Goal: Use online tool/utility: Utilize a website feature to perform a specific function

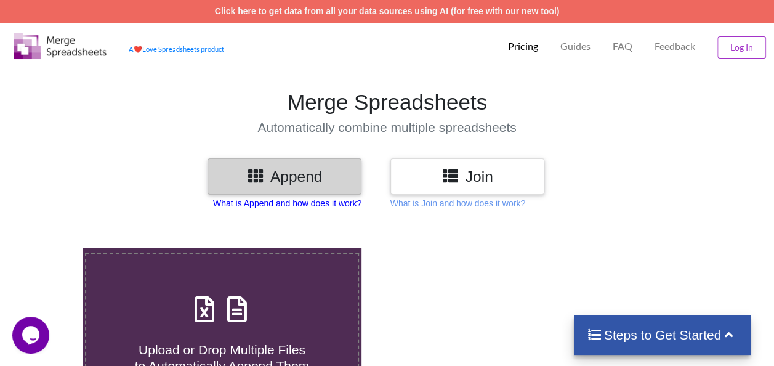
click at [320, 201] on p "What is Append and how does it work?" at bounding box center [287, 203] width 148 height 12
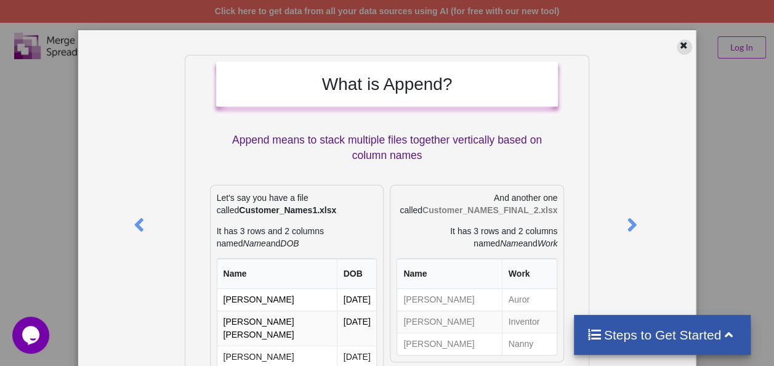
click at [684, 49] on div at bounding box center [684, 46] width 15 height 15
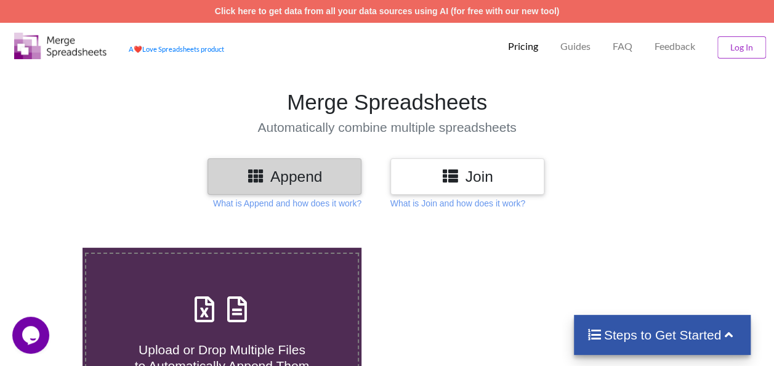
click at [488, 187] on div "Join" at bounding box center [467, 176] width 154 height 36
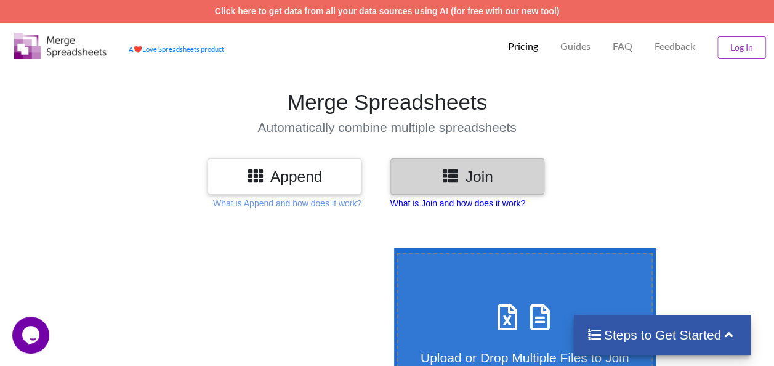
click at [361, 208] on p "What is Join and how does it work?" at bounding box center [287, 203] width 148 height 12
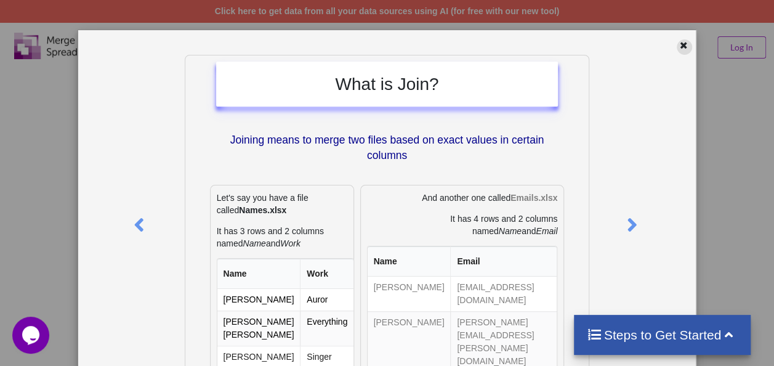
click at [679, 47] on icon at bounding box center [684, 43] width 10 height 9
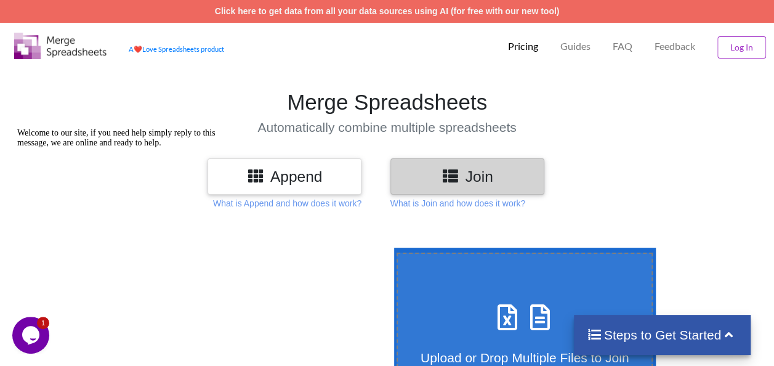
click at [321, 193] on div "Append" at bounding box center [285, 176] width 154 height 36
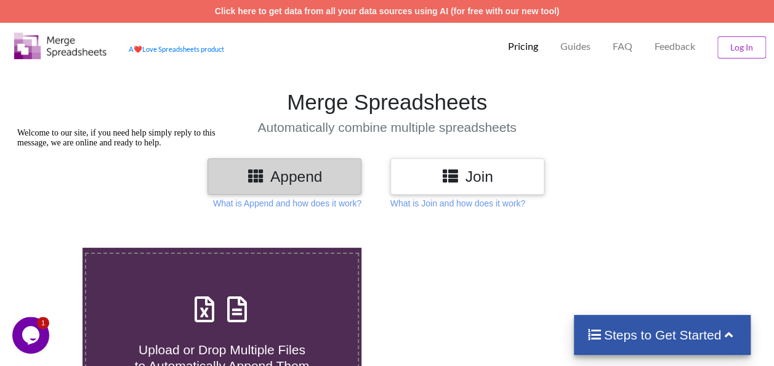
click at [233, 316] on icon at bounding box center [237, 303] width 31 height 26
click at [50, 248] on input "Upload or Drop Multiple Files to Automatically Append Them" at bounding box center [50, 248] width 0 height 0
type input "C:\fakepath\Discovered app_2025-08-21T02_45_46.242Z.csv"
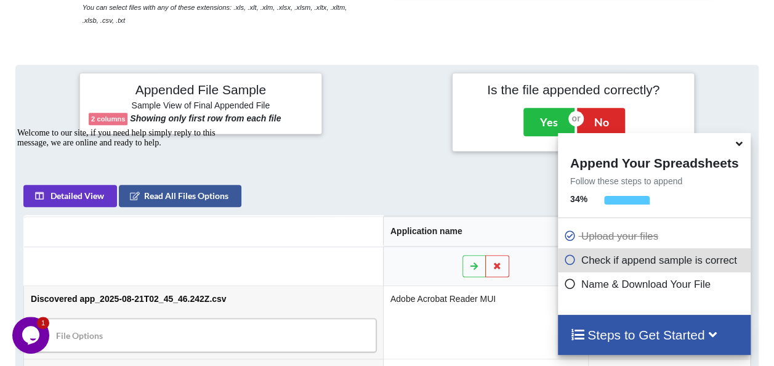
scroll to position [488, 0]
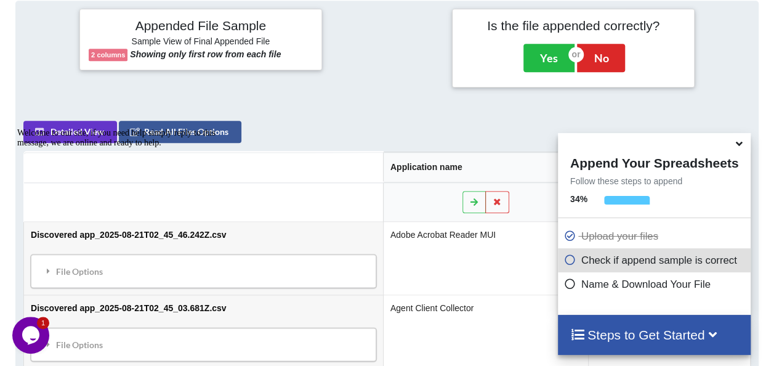
click at [744, 147] on icon at bounding box center [739, 141] width 13 height 11
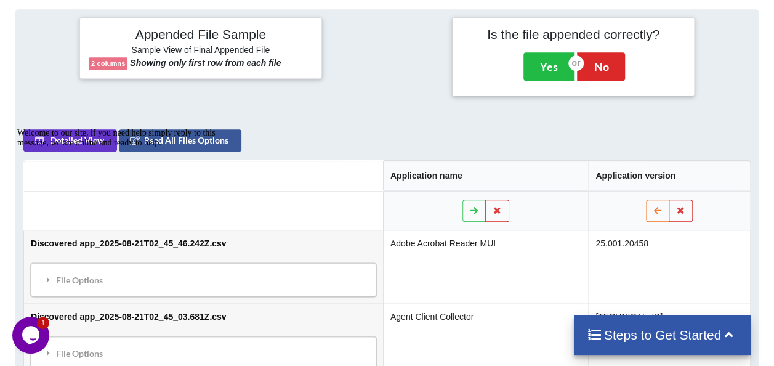
scroll to position [404, 0]
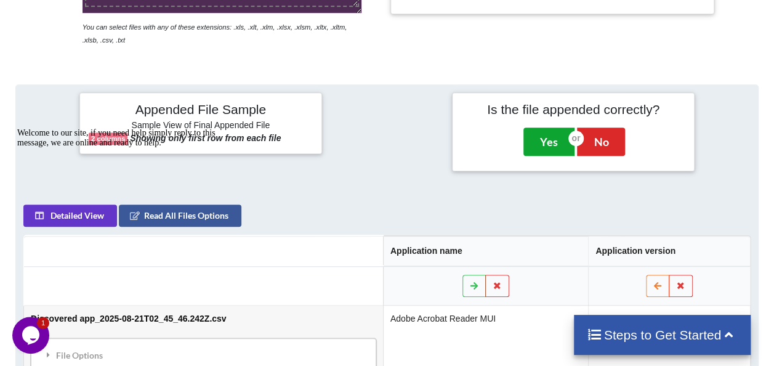
click at [548, 148] on button "Yes" at bounding box center [548, 141] width 51 height 28
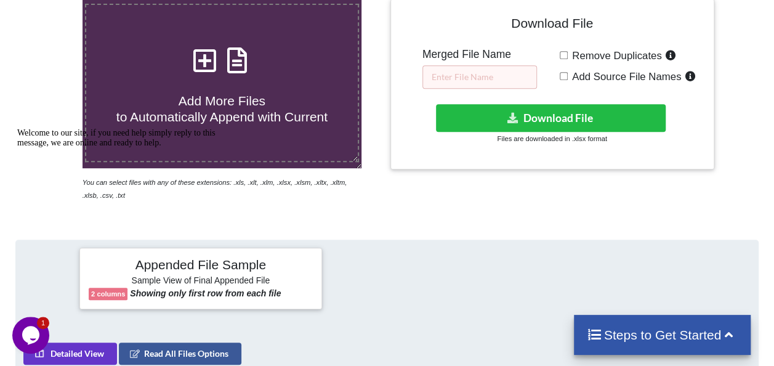
scroll to position [247, 0]
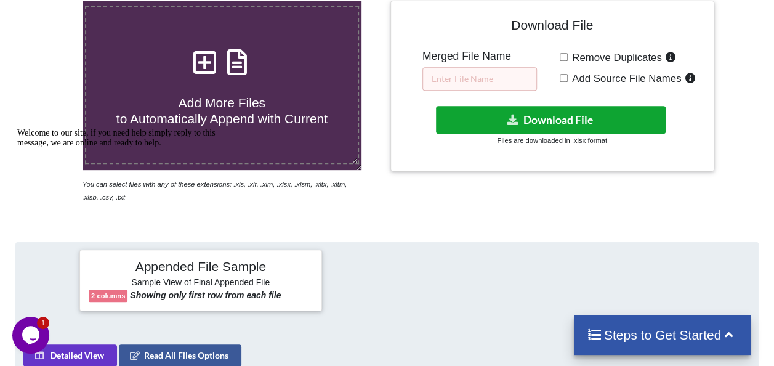
drag, startPoint x: 556, startPoint y: 127, endPoint x: 475, endPoint y: 88, distance: 90.1
click at [475, 88] on div "Download File Merged File Name Remove Duplicates Add Source File Names Download…" at bounding box center [552, 86] width 305 height 152
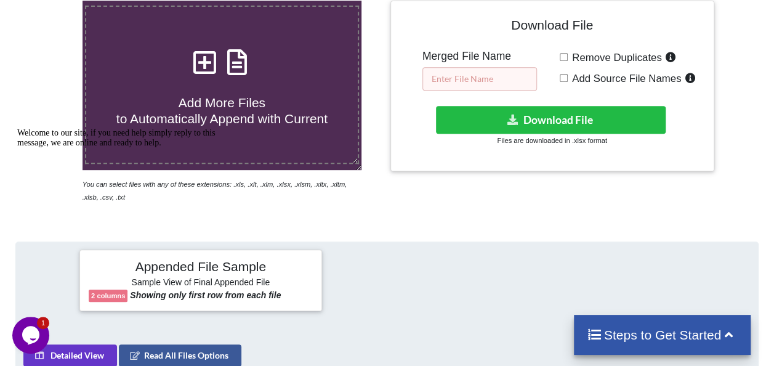
click at [475, 88] on input "text" at bounding box center [479, 78] width 115 height 23
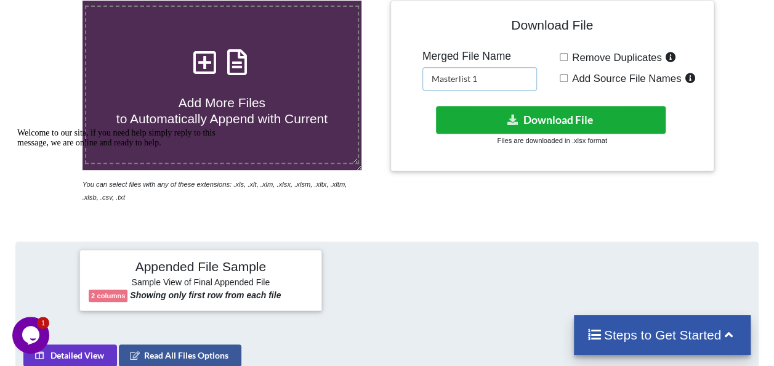
type input "Masterlist 1"
drag, startPoint x: 505, startPoint y: 118, endPoint x: 579, endPoint y: 65, distance: 90.6
click at [579, 65] on div "Download File Merged File Name Masterlist 1 Remove Duplicates Add Source File N…" at bounding box center [552, 86] width 305 height 152
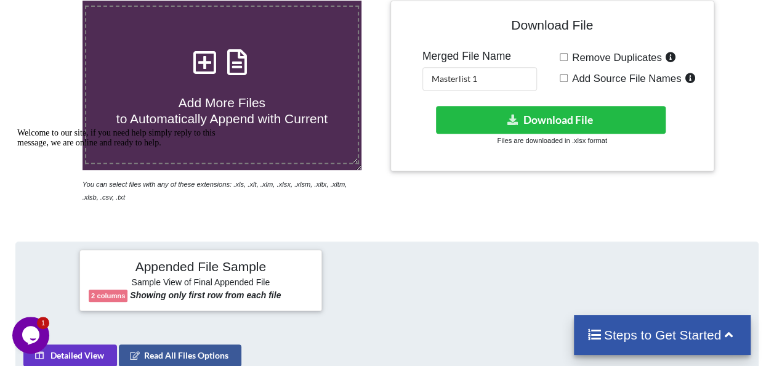
click at [578, 63] on label "Remove Duplicates" at bounding box center [623, 57] width 111 height 16
click at [568, 61] on input "Remove Duplicates" at bounding box center [564, 57] width 8 height 8
checkbox input "true"
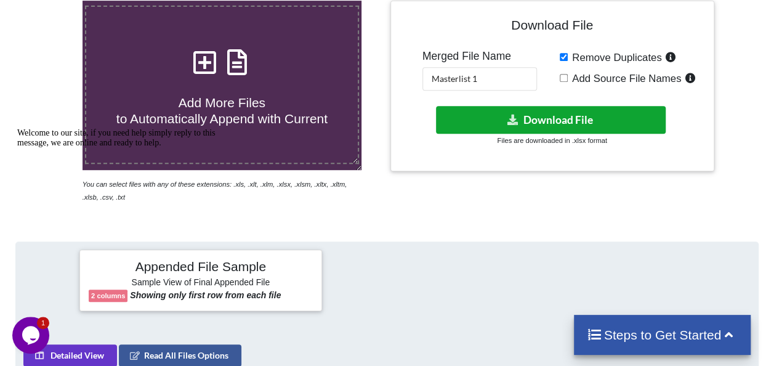
click at [555, 111] on button "Download File" at bounding box center [550, 120] width 229 height 28
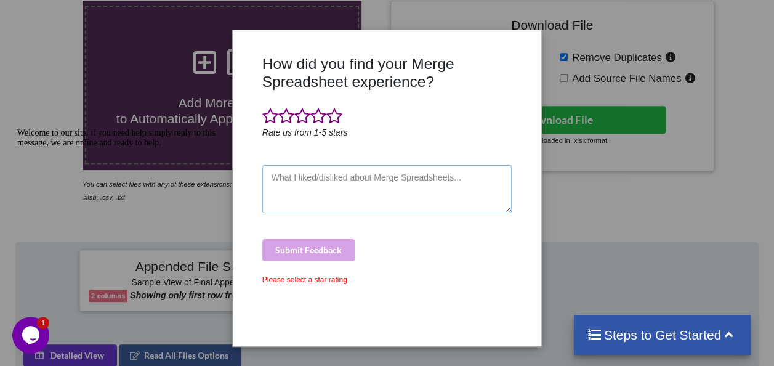
click at [374, 204] on textarea at bounding box center [387, 189] width 250 height 48
click at [313, 121] on span at bounding box center [318, 116] width 16 height 17
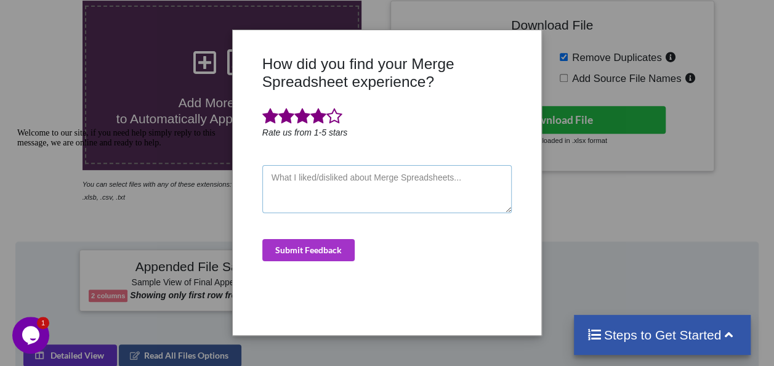
click at [313, 188] on textarea at bounding box center [387, 189] width 250 height 48
click at [308, 234] on div "How did you find your Merge Spreadsheet experience? Rate us from 1-5 stars Subm…" at bounding box center [387, 191] width 256 height 272
click at [305, 239] on button "Submit Feedback" at bounding box center [308, 250] width 92 height 22
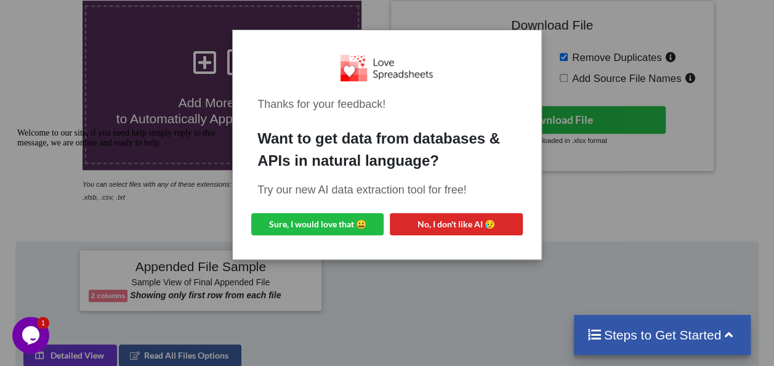
drag, startPoint x: 305, startPoint y: 238, endPoint x: 281, endPoint y: 68, distance: 172.3
click at [281, 68] on div at bounding box center [386, 68] width 259 height 26
click at [422, 265] on div "Thanks for your feedback! Want to get data from databases & APIs in natural lan…" at bounding box center [387, 183] width 774 height 366
